Goal: Task Accomplishment & Management: Use online tool/utility

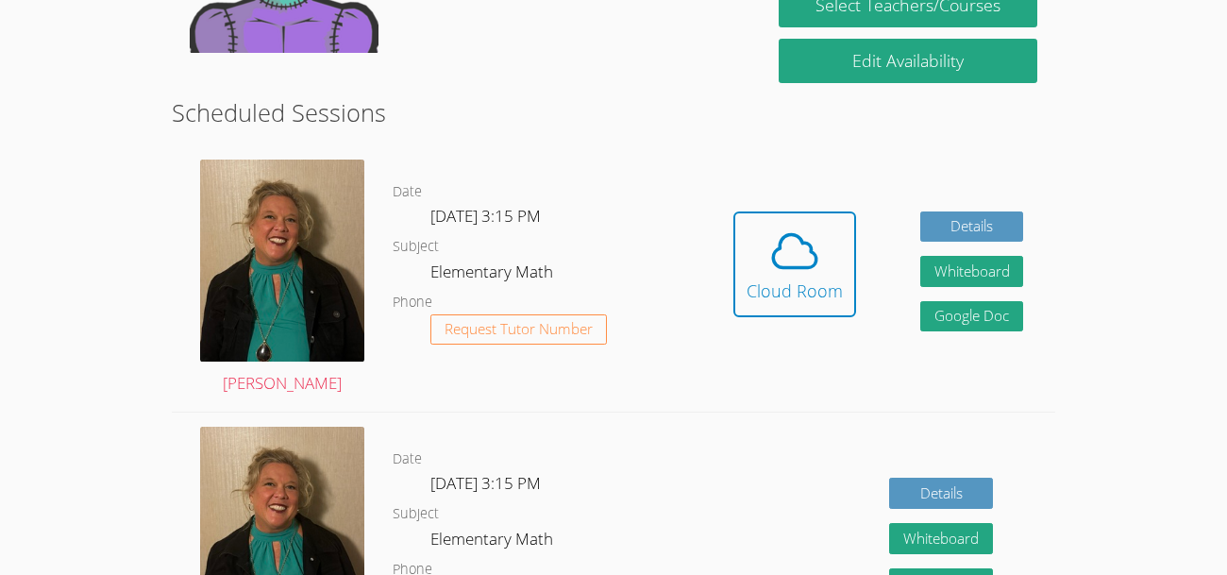
scroll to position [443, 0]
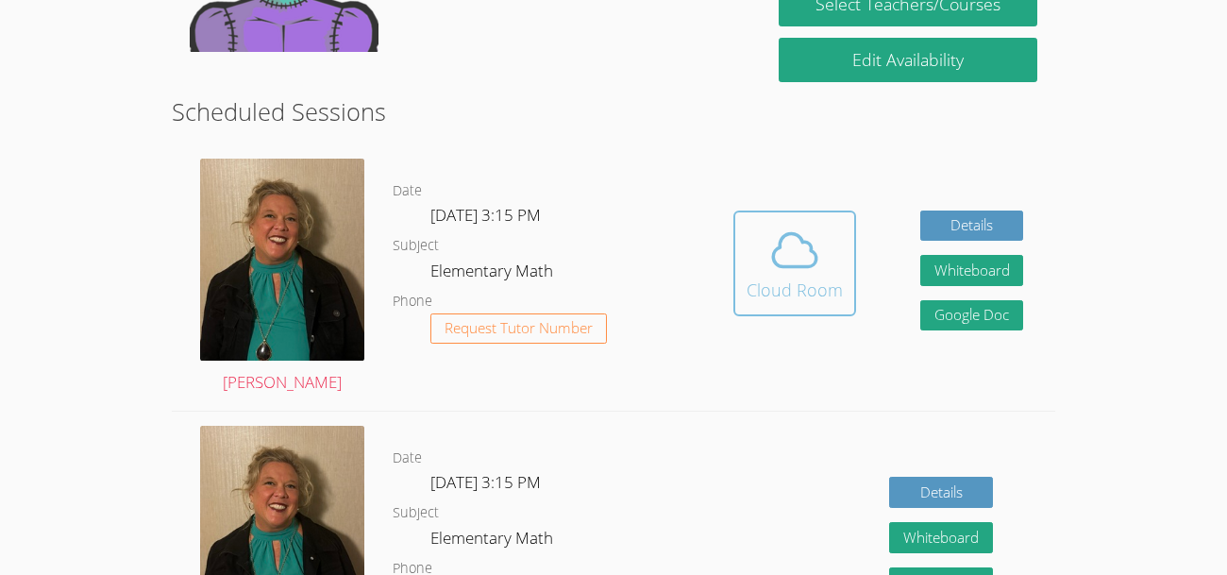
click at [815, 289] on div "Cloud Room" at bounding box center [795, 290] width 96 height 26
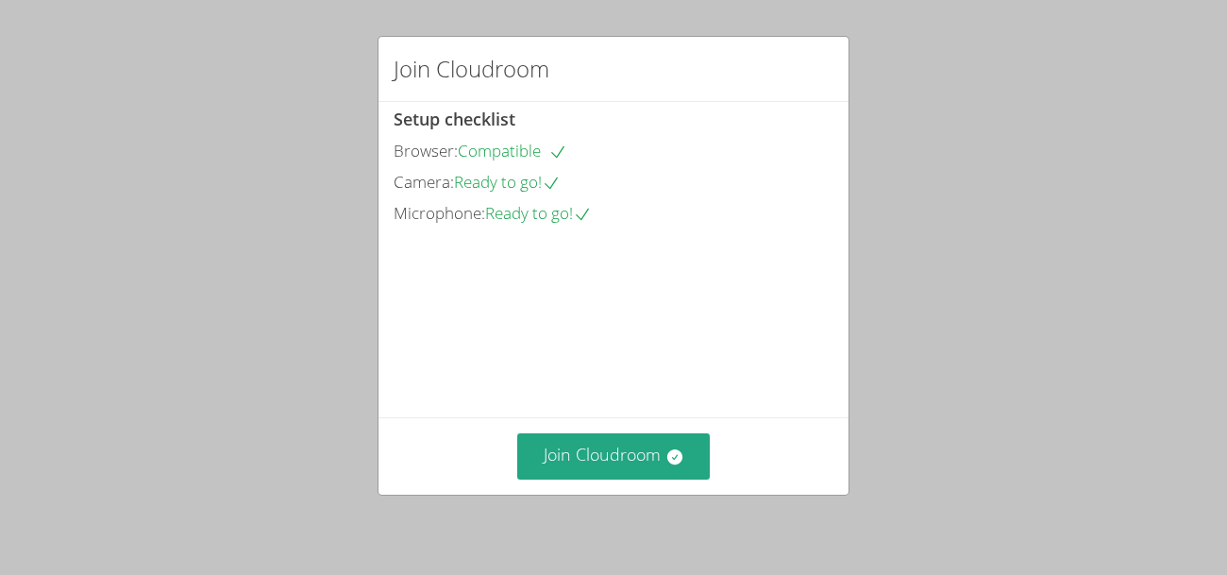
scroll to position [120, 0]
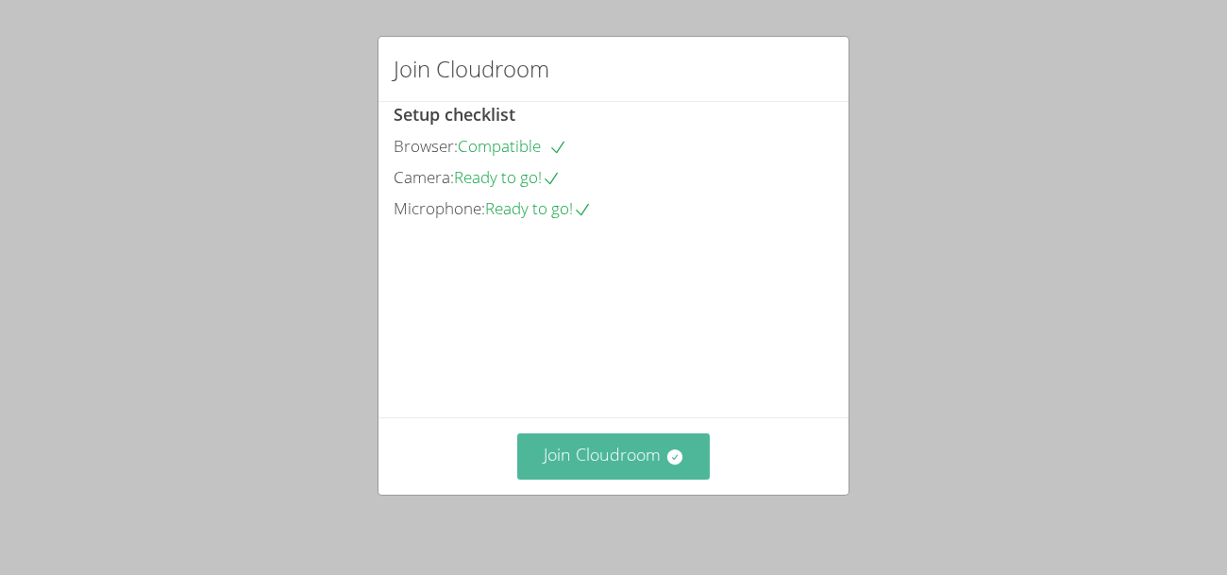
click at [603, 468] on button "Join Cloudroom" at bounding box center [614, 456] width 194 height 46
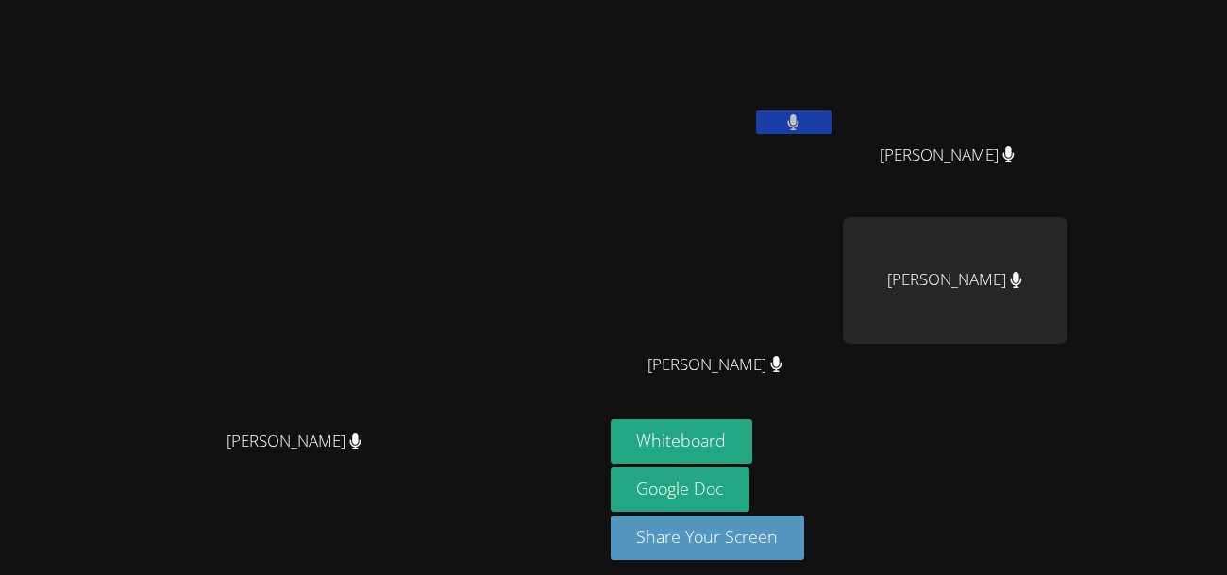
click at [832, 125] on button at bounding box center [794, 122] width 76 height 24
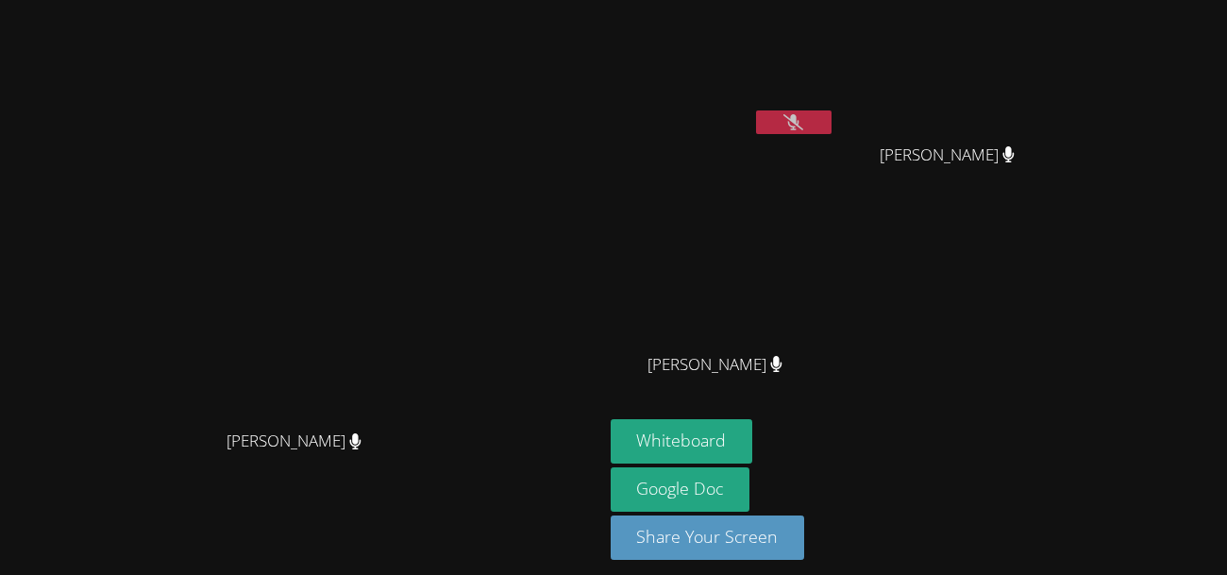
click at [803, 121] on icon at bounding box center [793, 122] width 20 height 16
click at [832, 121] on button at bounding box center [794, 122] width 76 height 24
click at [803, 121] on icon at bounding box center [793, 122] width 20 height 16
click at [832, 122] on button at bounding box center [794, 122] width 76 height 24
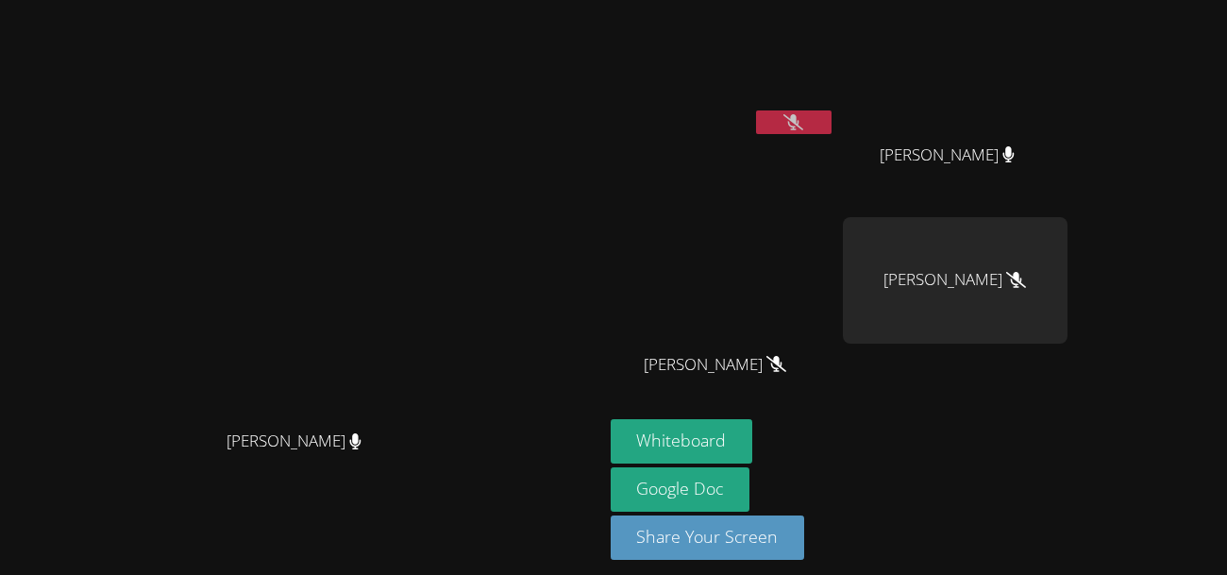
click at [803, 120] on icon at bounding box center [793, 122] width 20 height 16
click at [753, 439] on button "Whiteboard" at bounding box center [682, 441] width 143 height 44
click at [832, 122] on button at bounding box center [794, 122] width 76 height 24
click at [803, 129] on icon at bounding box center [793, 122] width 20 height 16
click at [832, 128] on button at bounding box center [794, 122] width 76 height 24
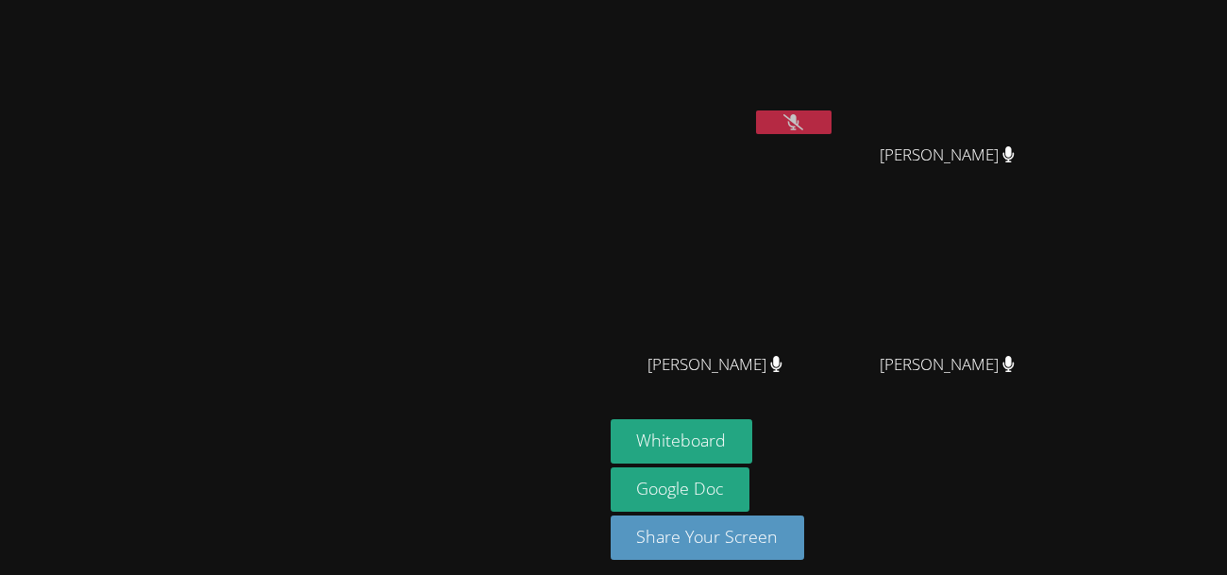
click at [403, 90] on video at bounding box center [301, 255] width 283 height 330
click at [803, 119] on icon at bounding box center [793, 122] width 20 height 16
click at [800, 119] on icon at bounding box center [793, 122] width 11 height 16
click at [832, 117] on button at bounding box center [794, 122] width 76 height 24
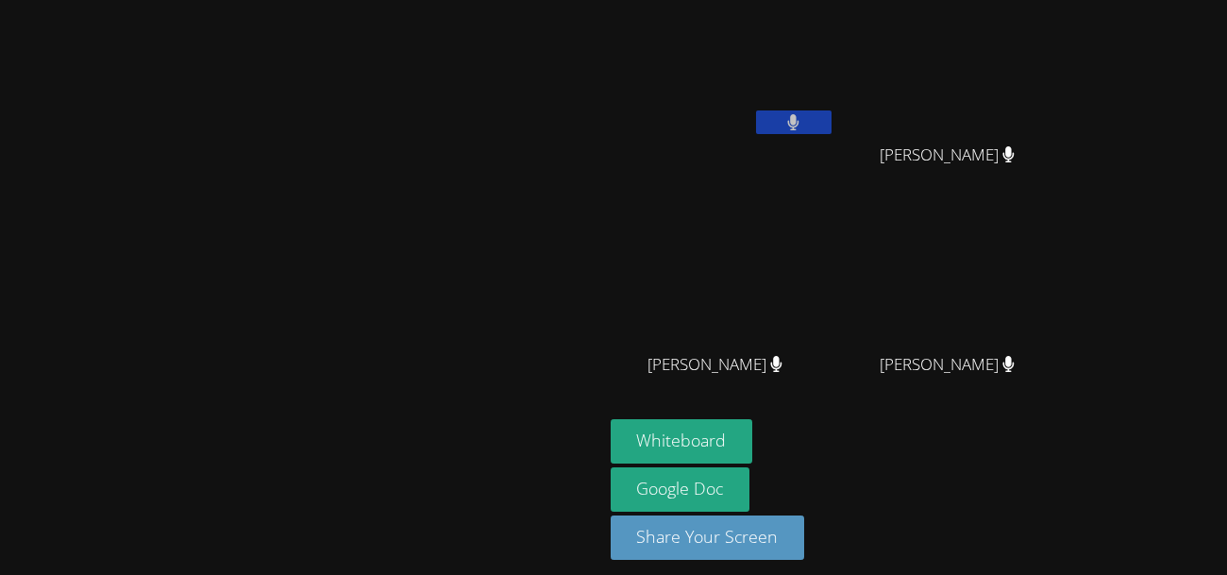
click at [832, 117] on button at bounding box center [794, 122] width 76 height 24
click at [832, 129] on button at bounding box center [794, 122] width 76 height 24
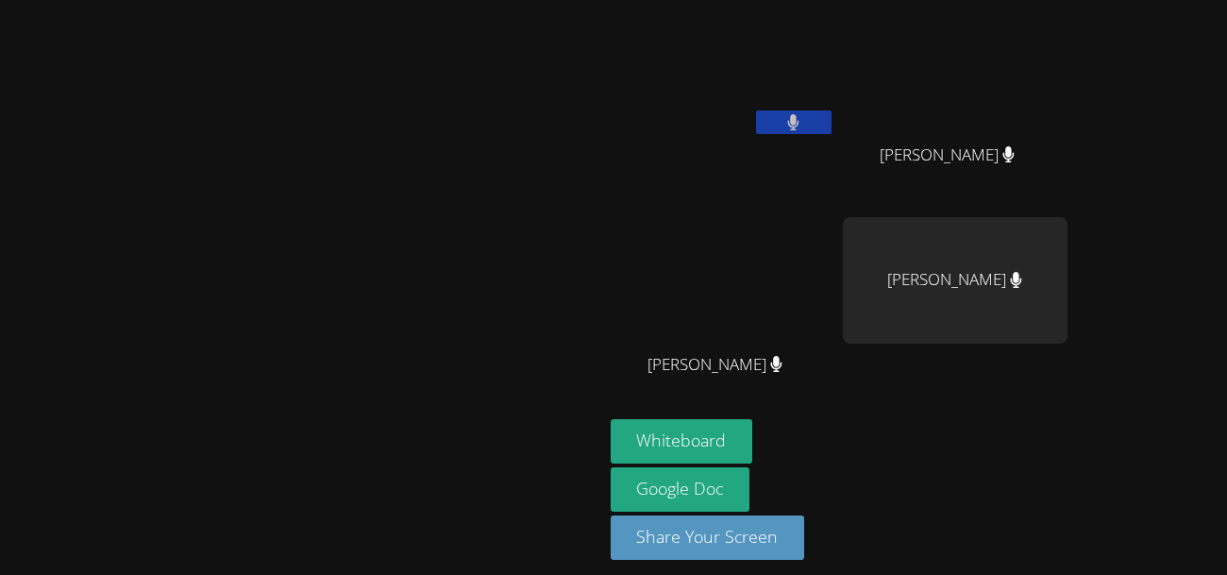
click at [800, 121] on icon at bounding box center [793, 122] width 11 height 16
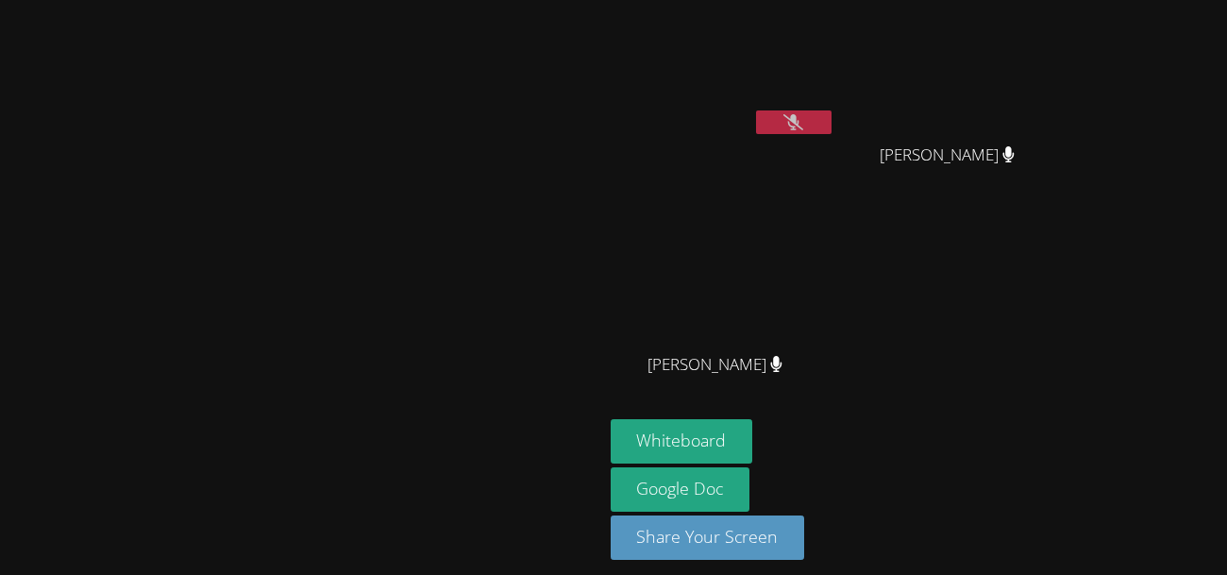
click at [803, 121] on icon at bounding box center [793, 122] width 20 height 16
click at [832, 118] on button at bounding box center [794, 122] width 76 height 24
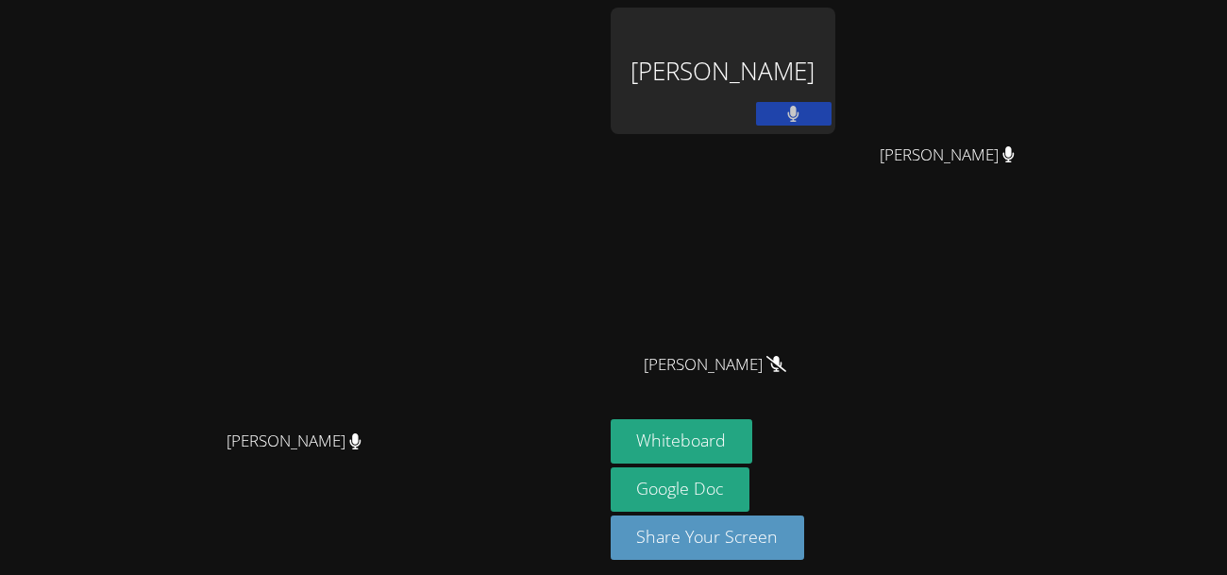
click at [800, 113] on icon at bounding box center [793, 114] width 11 height 16
click at [832, 118] on button at bounding box center [794, 114] width 76 height 24
click at [832, 116] on button at bounding box center [794, 114] width 76 height 24
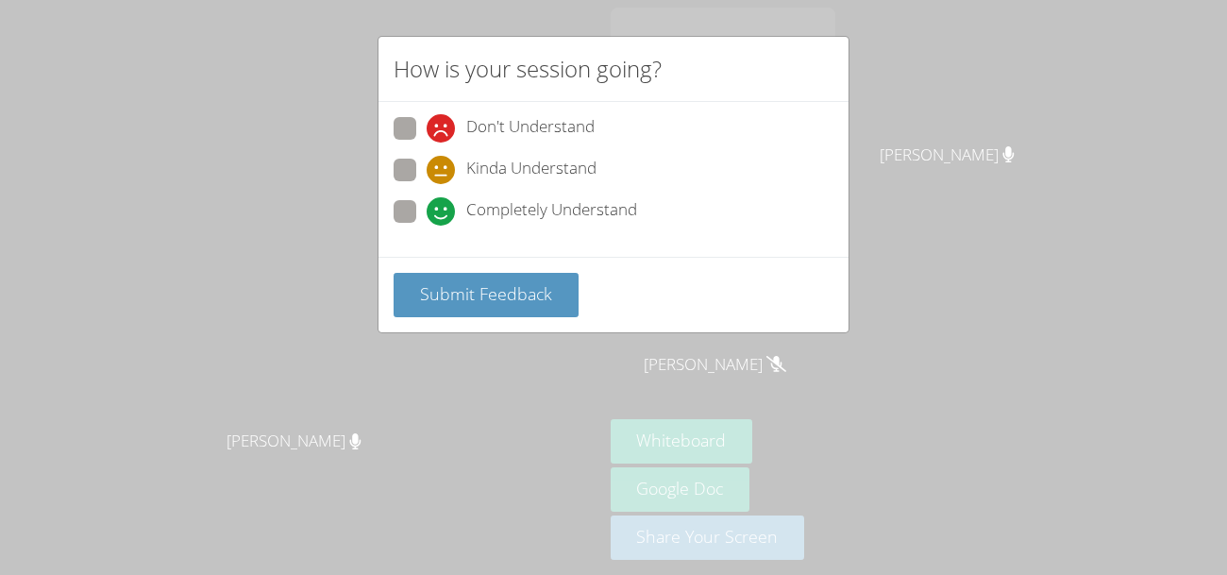
click at [427, 226] on span at bounding box center [427, 226] width 0 height 0
click at [427, 215] on input "Completely Understand" at bounding box center [435, 208] width 16 height 16
radio input "true"
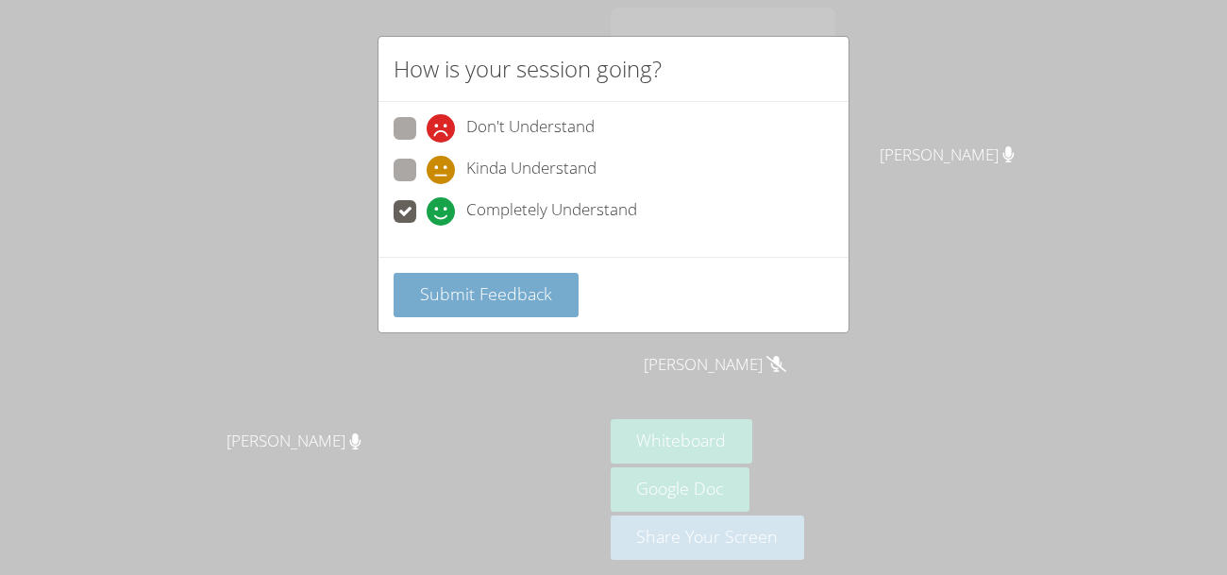
click at [557, 305] on button "Submit Feedback" at bounding box center [486, 295] width 185 height 44
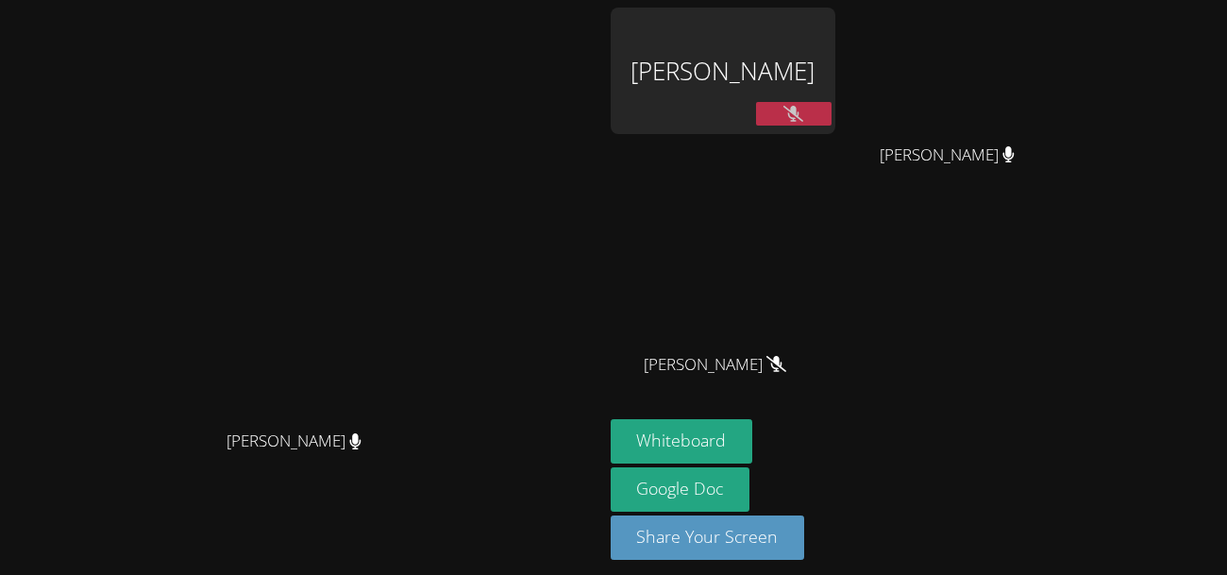
click at [832, 102] on button at bounding box center [794, 114] width 76 height 24
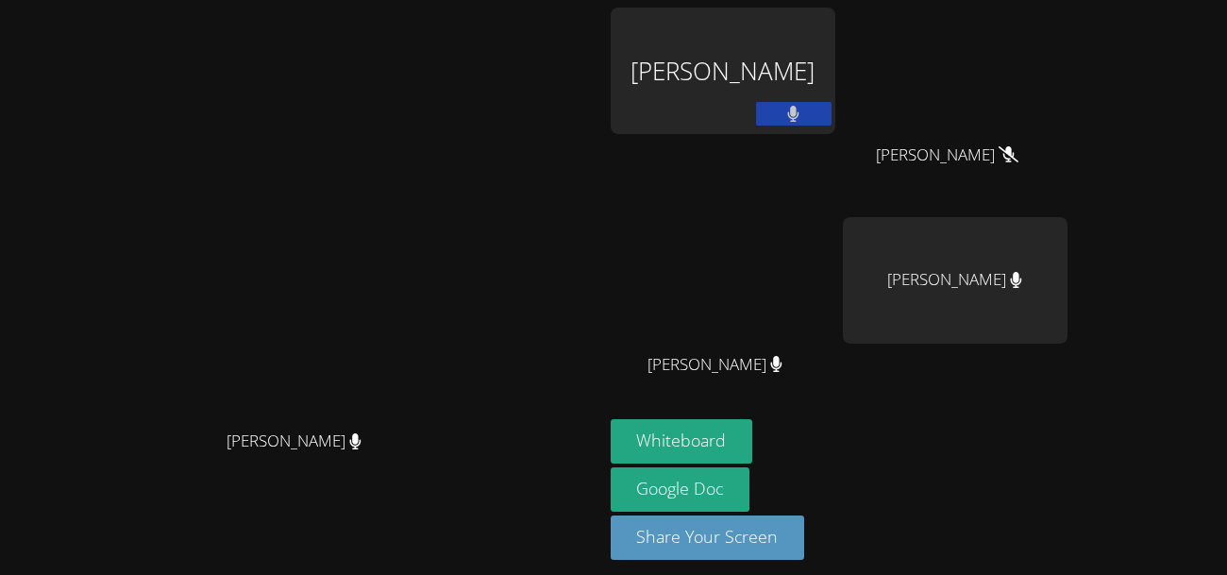
click at [832, 113] on button at bounding box center [794, 114] width 76 height 24
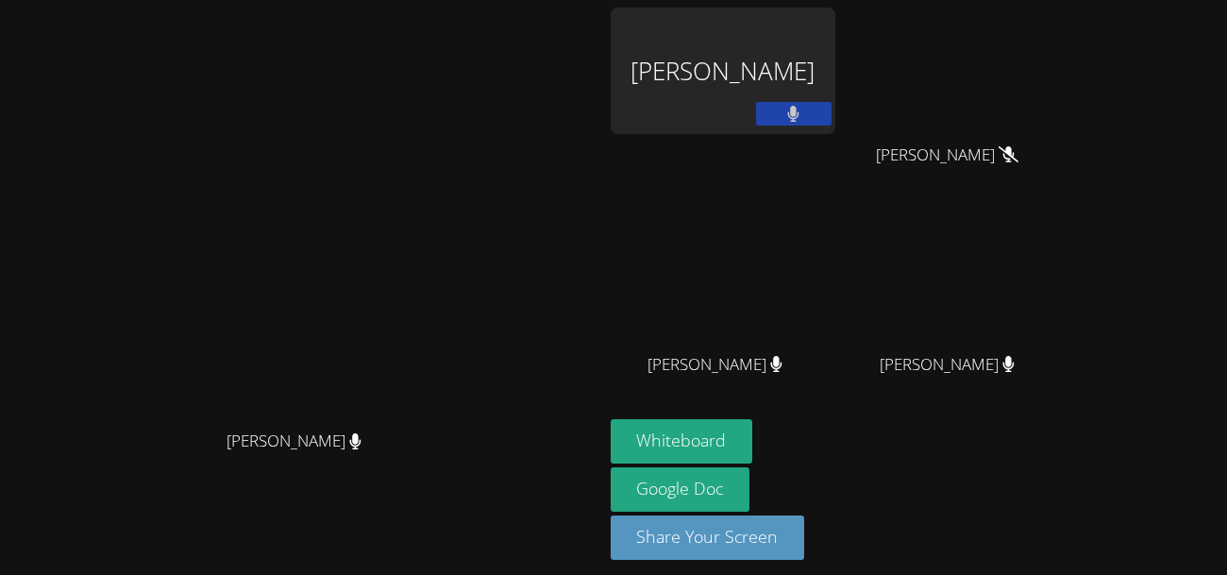
click at [443, 288] on video at bounding box center [301, 255] width 283 height 330
